Goal: Task Accomplishment & Management: Manage account settings

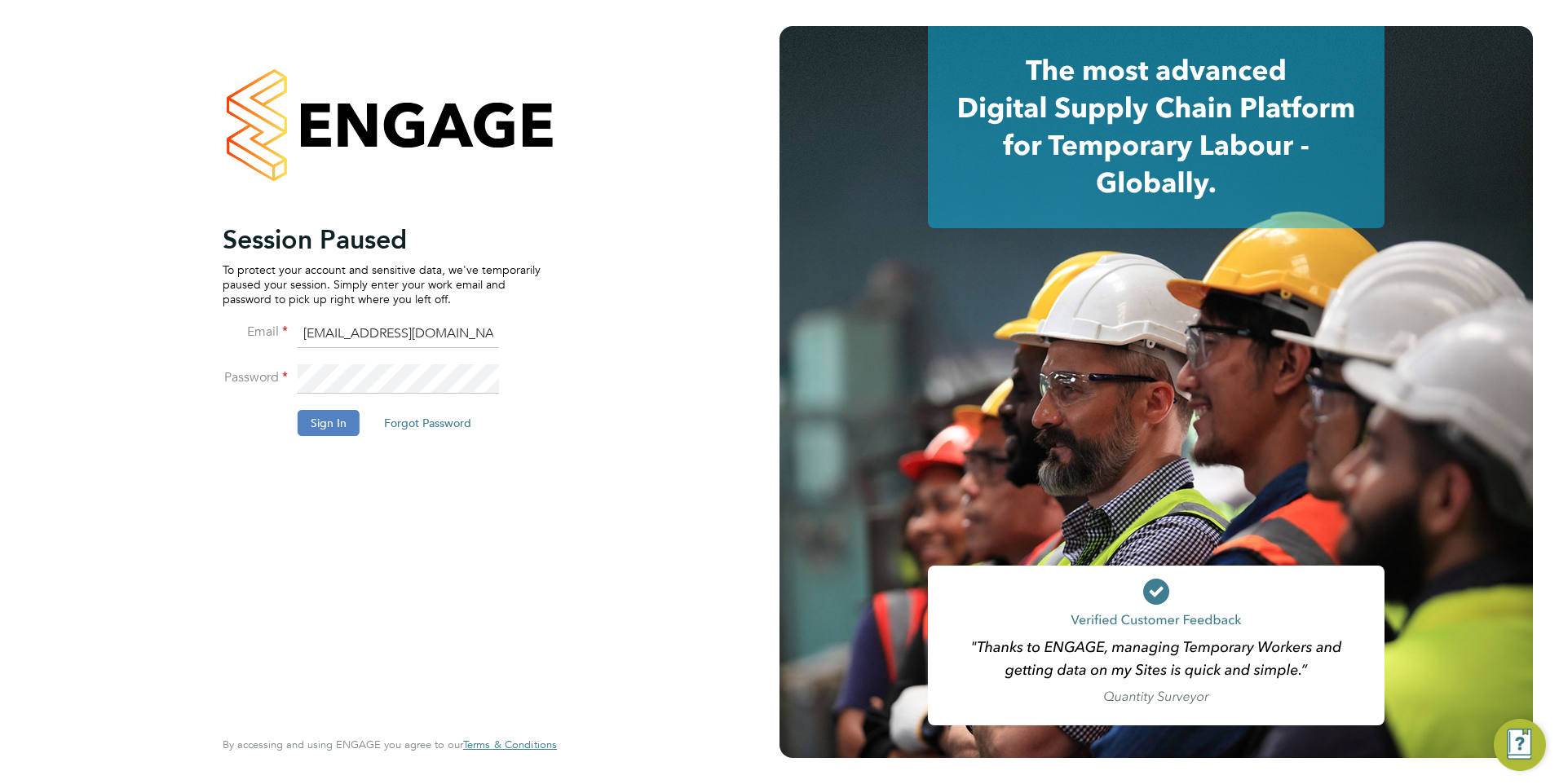
click at [329, 424] on button "Sign In" at bounding box center [329, 422] width 62 height 26
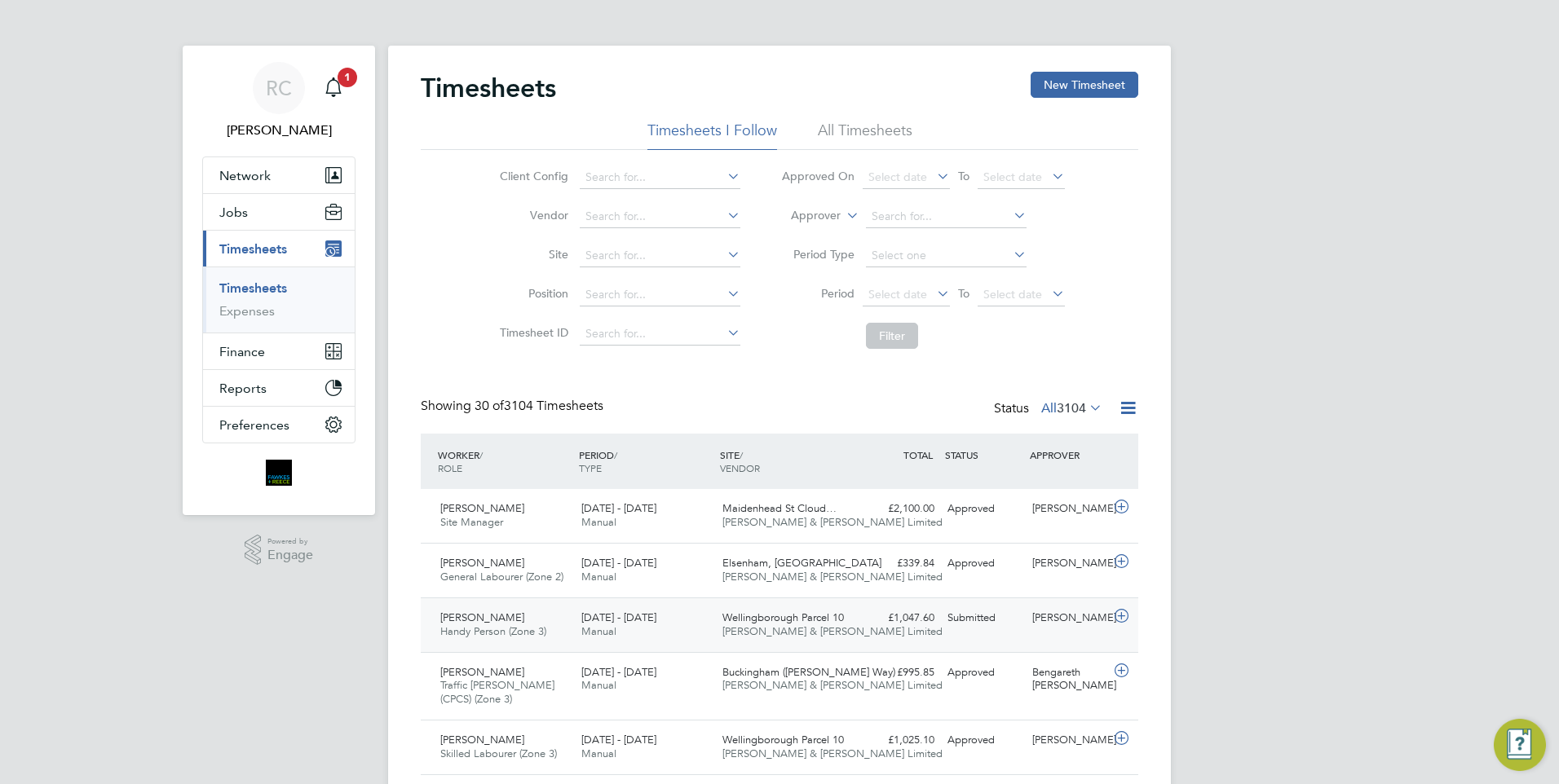
click at [700, 620] on div "18 - 24 Aug 2025 Manual" at bounding box center [645, 625] width 141 height 41
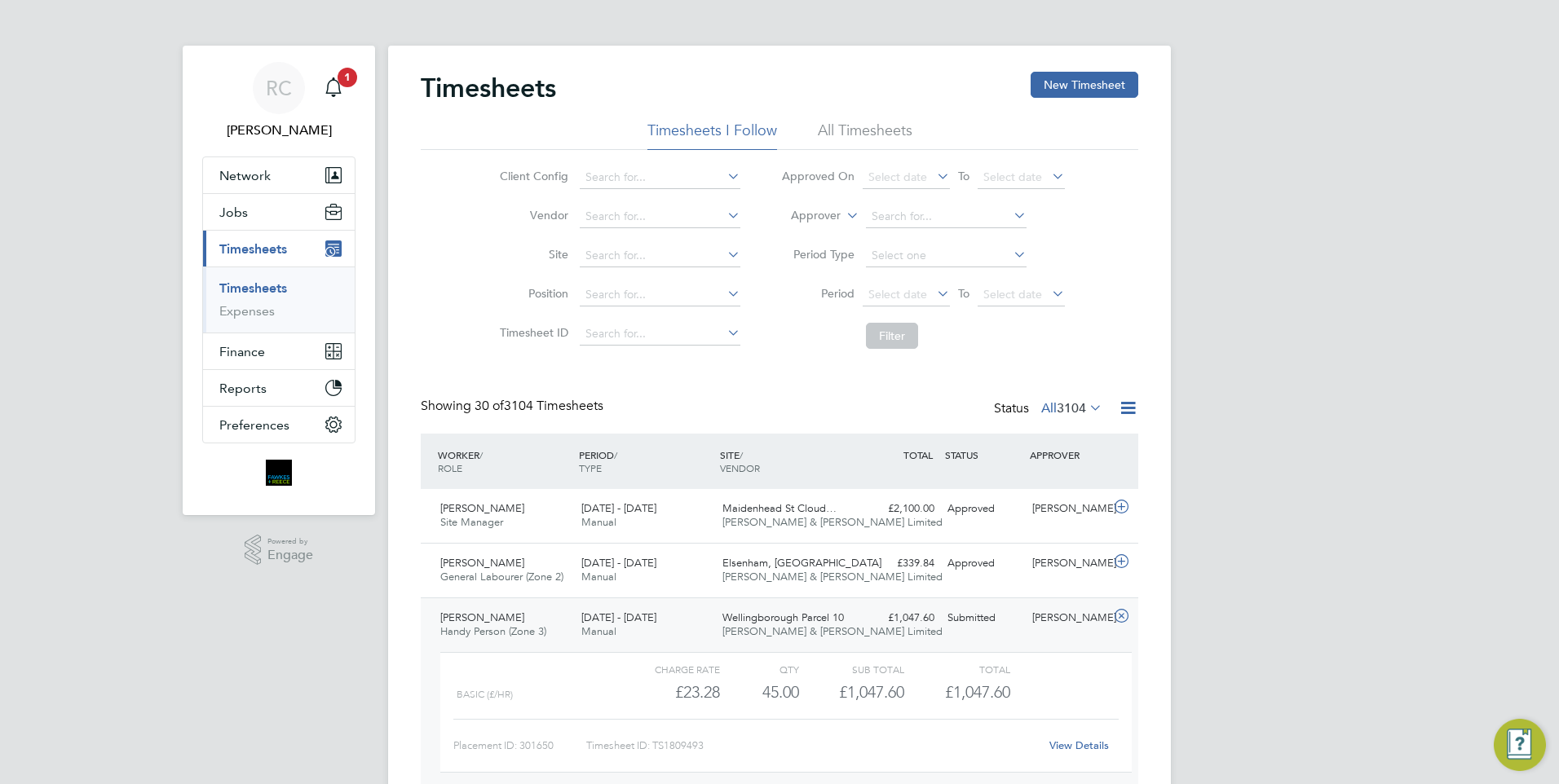
click at [700, 620] on div "18 - 24 Aug 2025 Manual" at bounding box center [645, 625] width 141 height 41
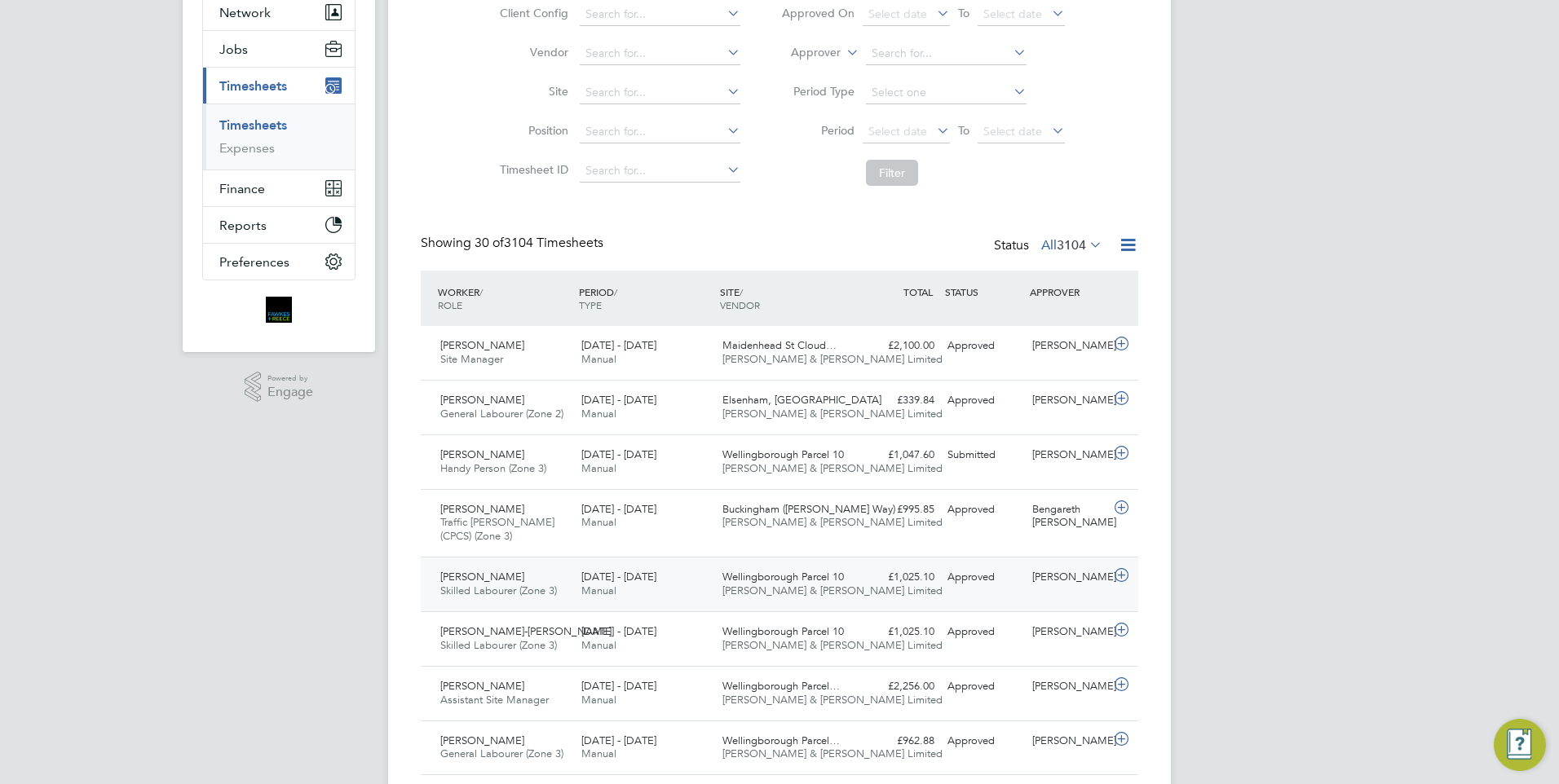
scroll to position [244, 0]
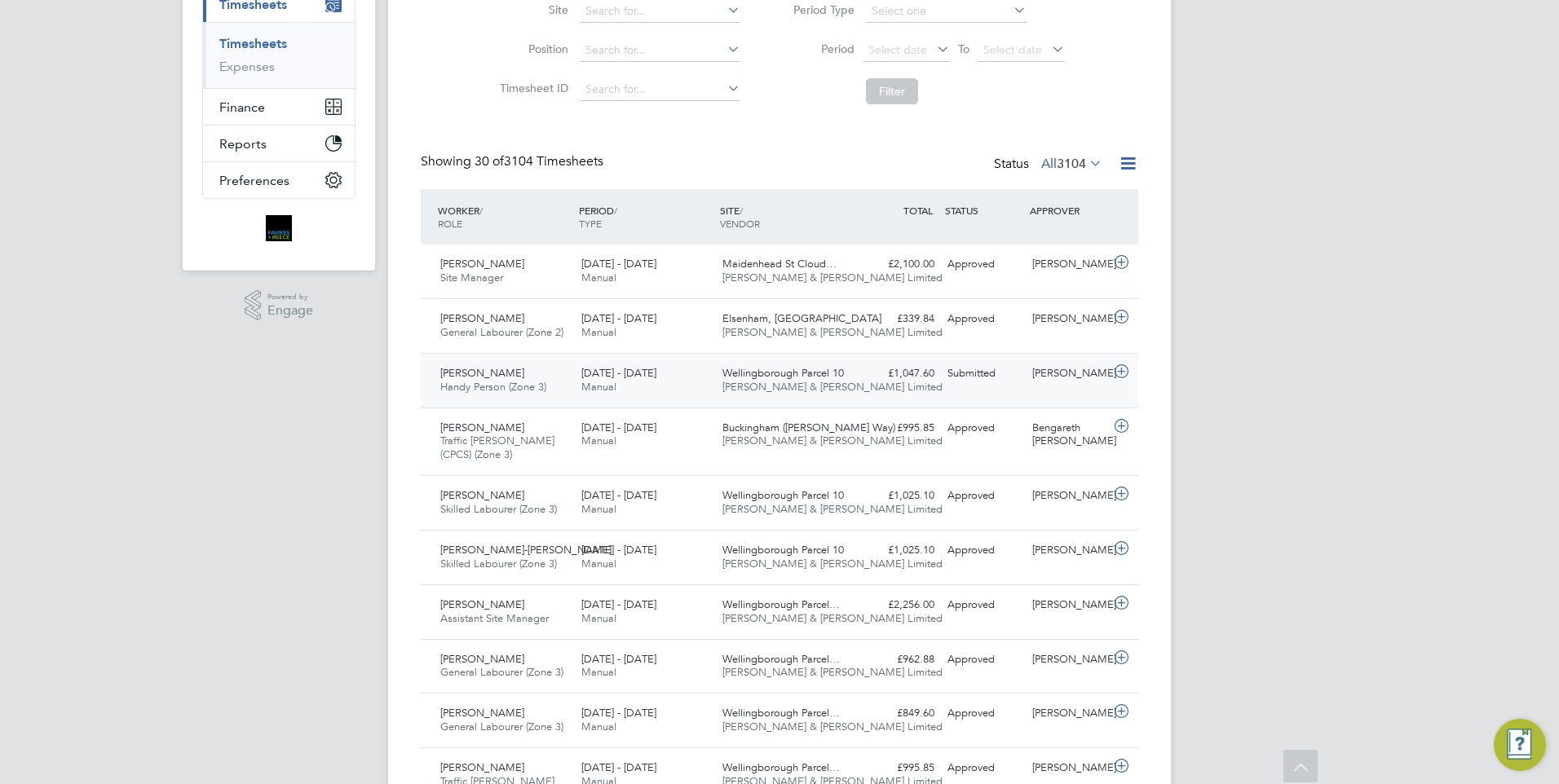
click at [690, 372] on div "18 - 24 Aug 2025 Manual" at bounding box center [645, 380] width 141 height 41
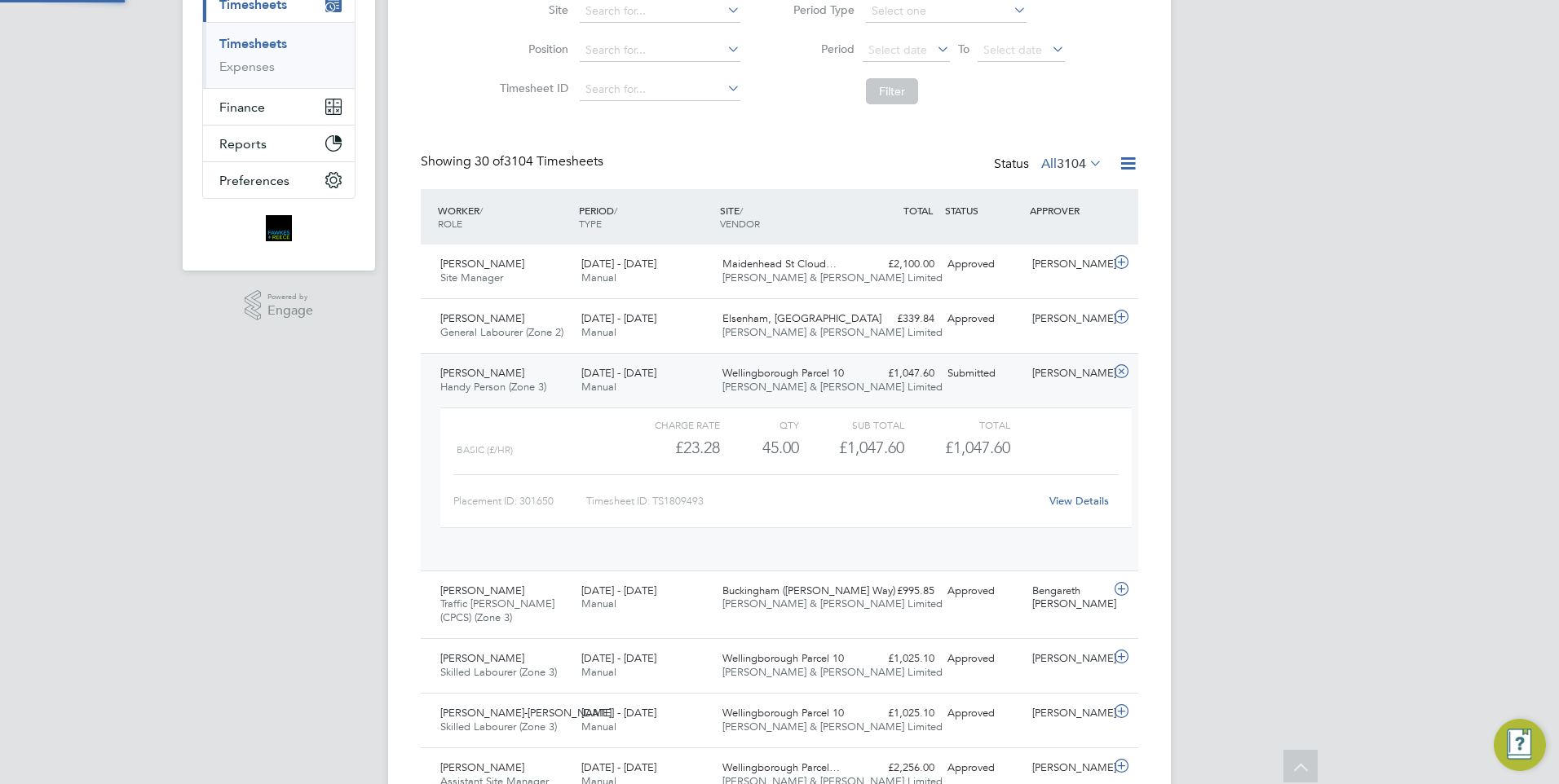
scroll to position [28, 159]
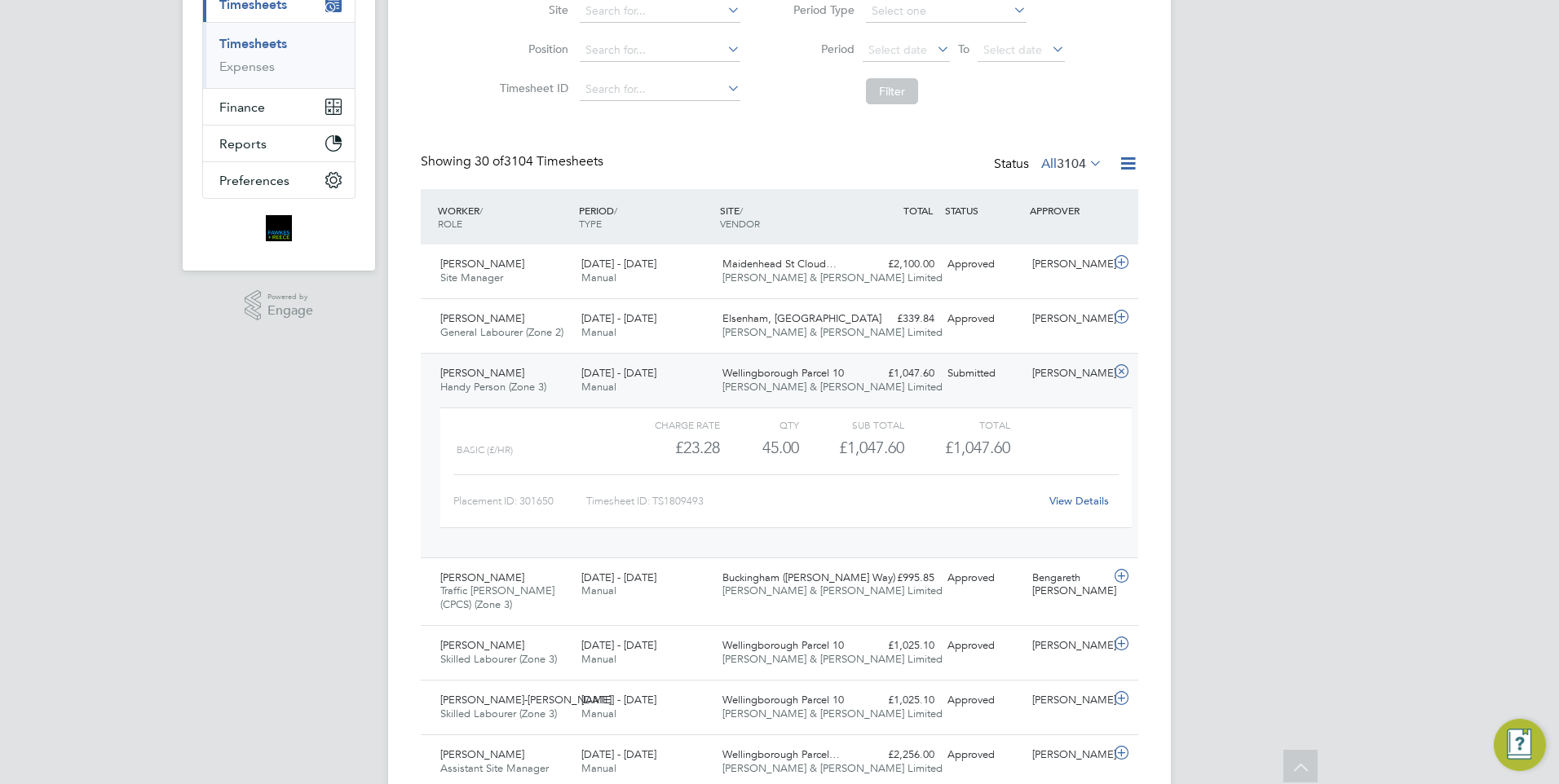
click at [690, 372] on div "18 - 24 Aug 2025 Manual" at bounding box center [645, 380] width 141 height 41
